Goal: Transaction & Acquisition: Purchase product/service

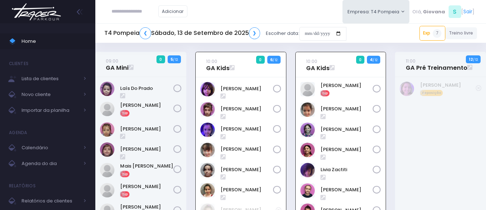
scroll to position [52, 0]
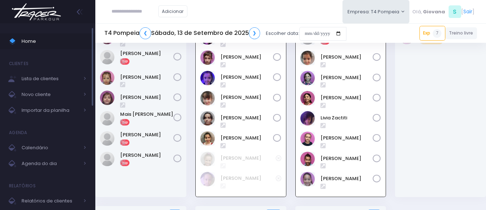
drag, startPoint x: 0, startPoint y: 0, endPoint x: 52, endPoint y: 41, distance: 66.6
click at [52, 41] on span "Home" at bounding box center [54, 41] width 65 height 9
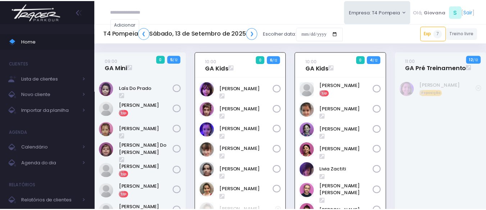
scroll to position [52, 0]
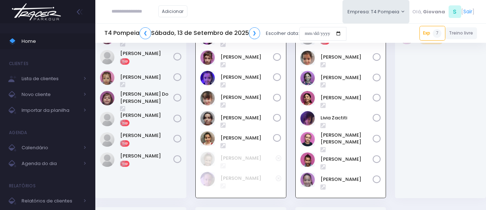
click at [288, 123] on div "10:00 GA Kids 0 6 / 12" at bounding box center [241, 103] width 100 height 207
click at [34, 37] on span "Home" at bounding box center [54, 41] width 65 height 9
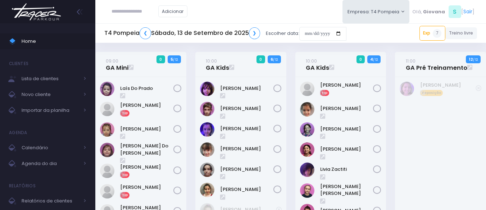
click at [392, 107] on div "11:00 GA Pré Treinamento 12 / 12 Reposição" at bounding box center [441, 155] width 100 height 207
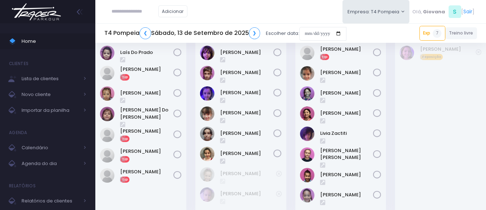
scroll to position [180, 0]
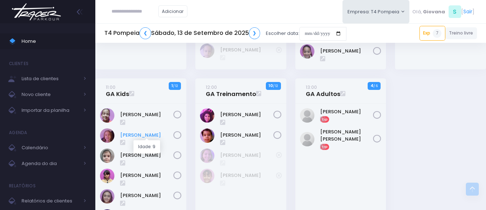
click at [142, 134] on link "Aurora Andreoni" at bounding box center [146, 135] width 53 height 7
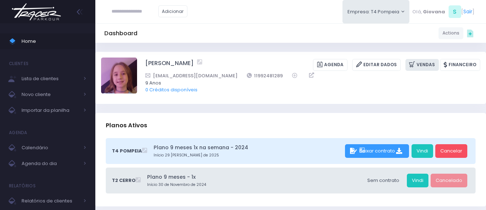
click at [426, 67] on link "Vendas" at bounding box center [422, 65] width 33 height 12
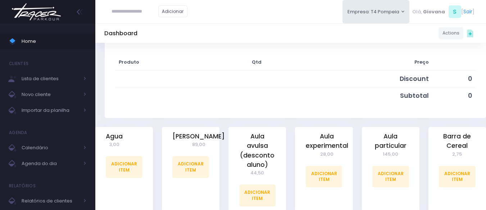
scroll to position [144, 0]
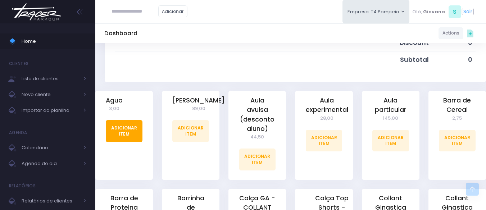
click at [123, 128] on link "Adicionar Item" at bounding box center [124, 131] width 37 height 22
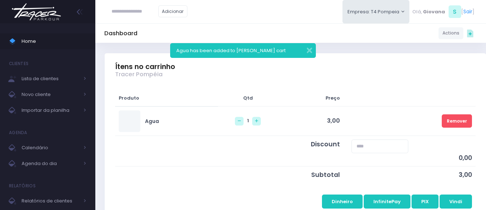
scroll to position [144, 0]
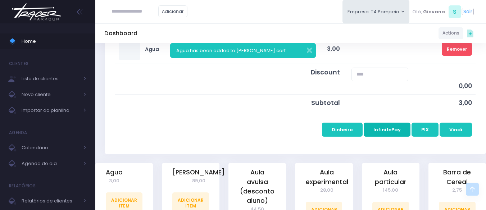
click at [403, 131] on button "InfinitePay" at bounding box center [387, 130] width 47 height 14
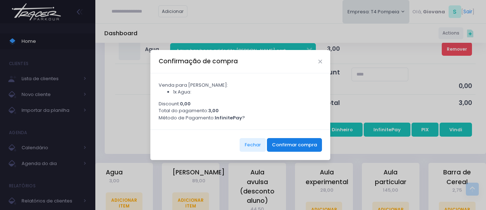
click at [293, 147] on button "Confirmar compra" at bounding box center [294, 145] width 55 height 14
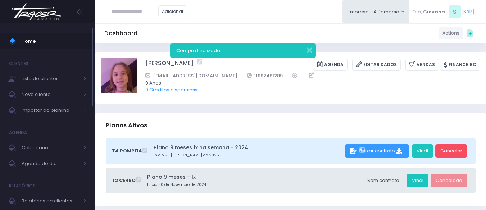
drag, startPoint x: 0, startPoint y: 0, endPoint x: 28, endPoint y: 42, distance: 50.5
click at [28, 42] on span "Home" at bounding box center [54, 41] width 65 height 9
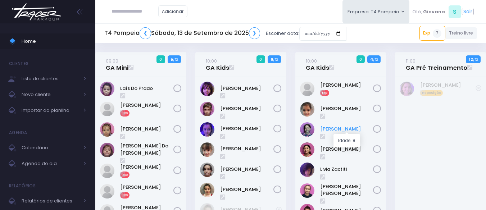
click at [340, 129] on link "Irene Zylbersztajn" at bounding box center [346, 129] width 53 height 7
